Goal: Transaction & Acquisition: Book appointment/travel/reservation

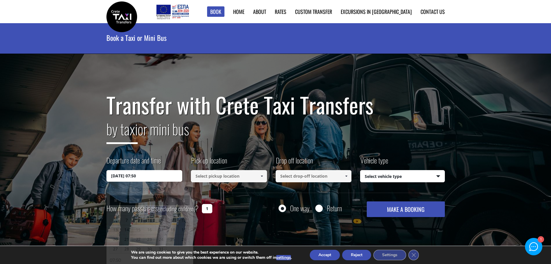
click at [144, 177] on input "03/10/2025 07:50" at bounding box center [144, 176] width 76 height 12
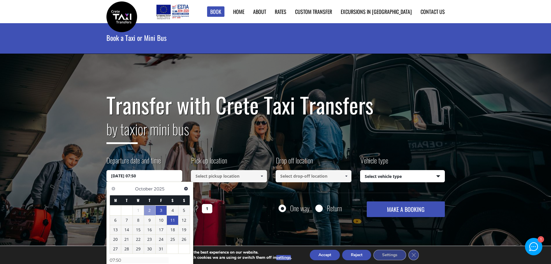
click at [173, 219] on link "11" at bounding box center [172, 219] width 11 height 9
type input "11/10/2025 00:00"
click at [224, 176] on input at bounding box center [229, 176] width 76 height 12
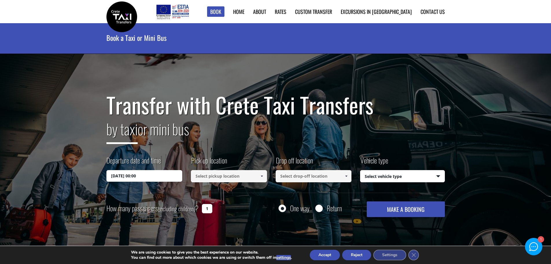
click at [263, 176] on span at bounding box center [261, 176] width 5 height 5
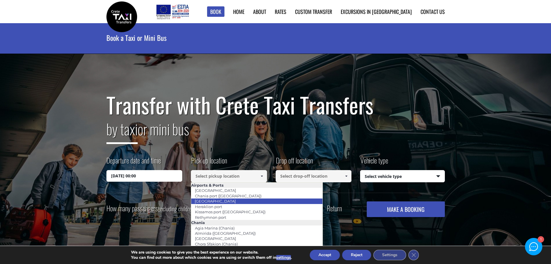
click at [226, 202] on link "[GEOGRAPHIC_DATA]" at bounding box center [215, 201] width 49 height 8
type input "[GEOGRAPHIC_DATA]"
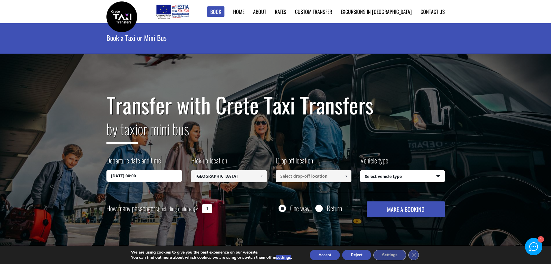
click at [347, 176] on span at bounding box center [346, 176] width 5 height 5
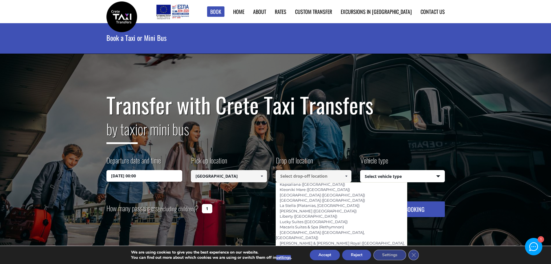
scroll to position [1248, 0]
type input "Rethymno Residence & Suites ([PERSON_NAME], [GEOGRAPHIC_DATA])"
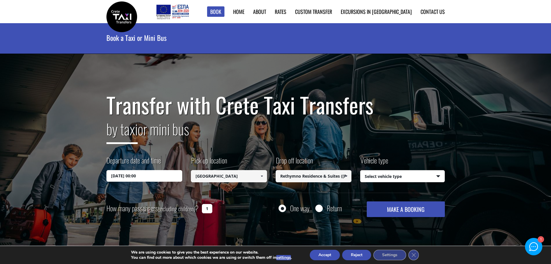
click at [437, 175] on select "Select vehicle type Taxi (4 passengers) Mercedes E Class Mini Van (7 passengers…" at bounding box center [402, 176] width 84 height 12
select select "540"
click at [360, 170] on select "Select vehicle type Taxi (4 passengers) Mercedes E Class Mini Van (7 passengers…" at bounding box center [402, 176] width 84 height 12
click at [206, 208] on input "1" at bounding box center [207, 208] width 10 height 9
click at [208, 208] on input "1" at bounding box center [207, 208] width 10 height 9
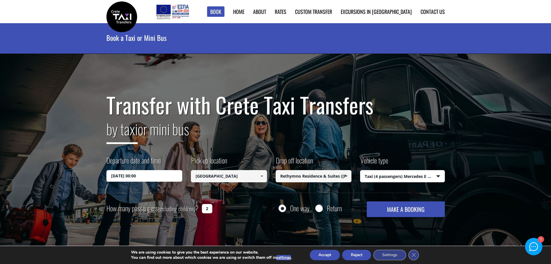
type input "2"
click at [398, 207] on button "MAKE A BOOKING" at bounding box center [406, 209] width 78 height 16
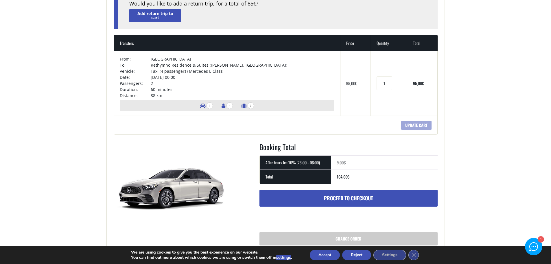
scroll to position [87, 0]
